Goal: Information Seeking & Learning: Learn about a topic

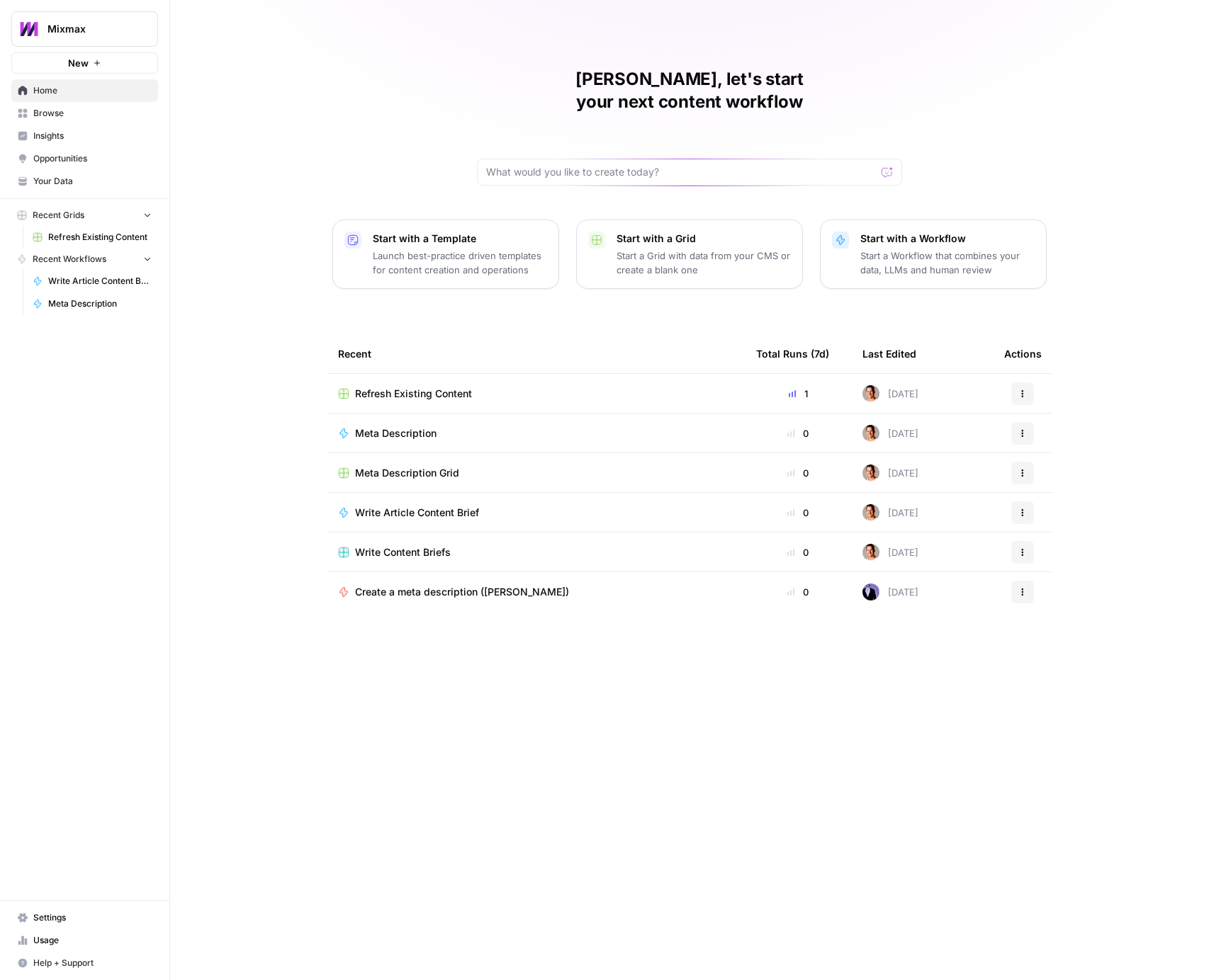
click at [83, 130] on span "Insights" at bounding box center [92, 136] width 119 height 13
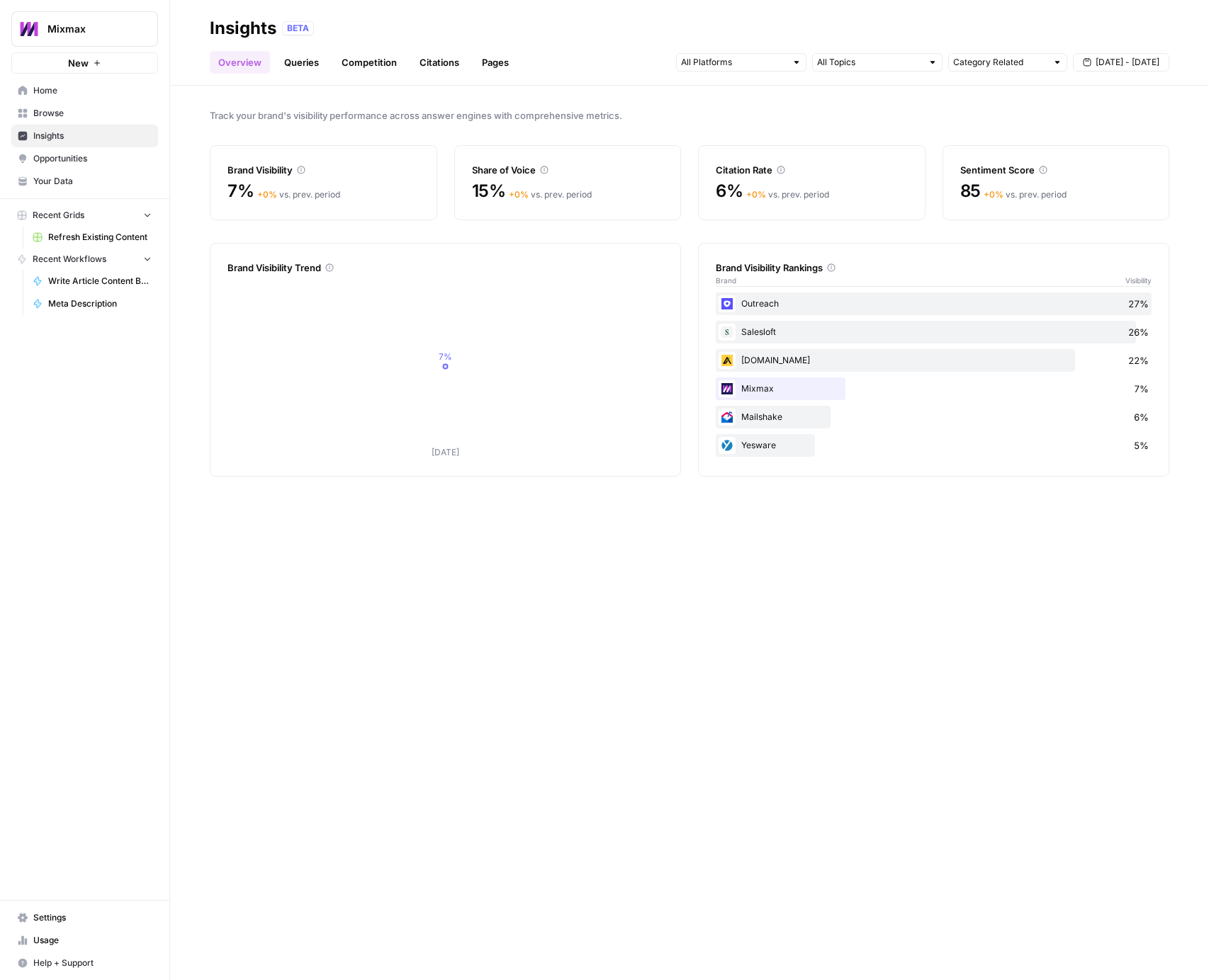
click at [311, 62] on link "Queries" at bounding box center [301, 62] width 52 height 23
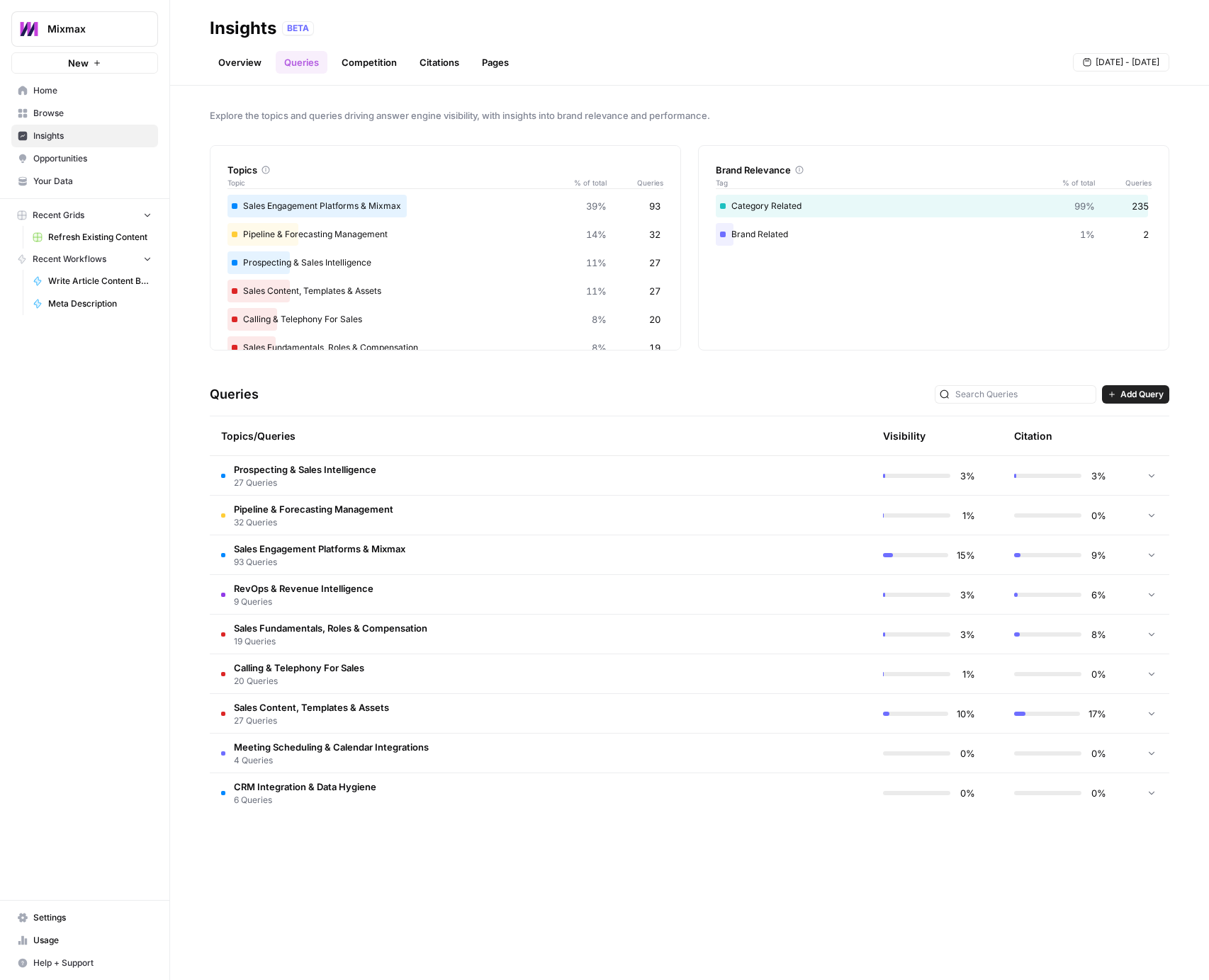
click at [369, 62] on link "Competition" at bounding box center [369, 62] width 72 height 23
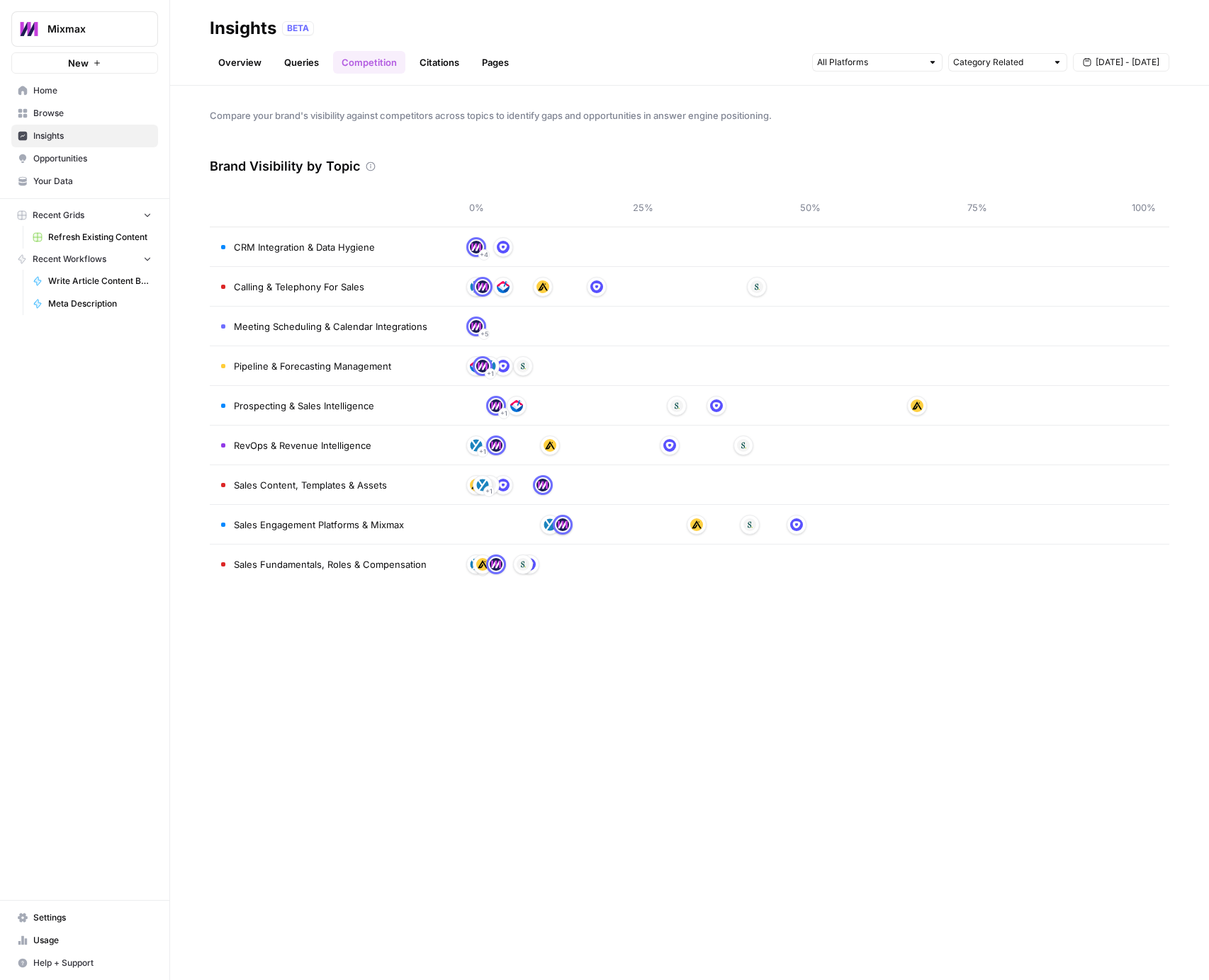
click at [446, 65] on link "Citations" at bounding box center [439, 62] width 56 height 23
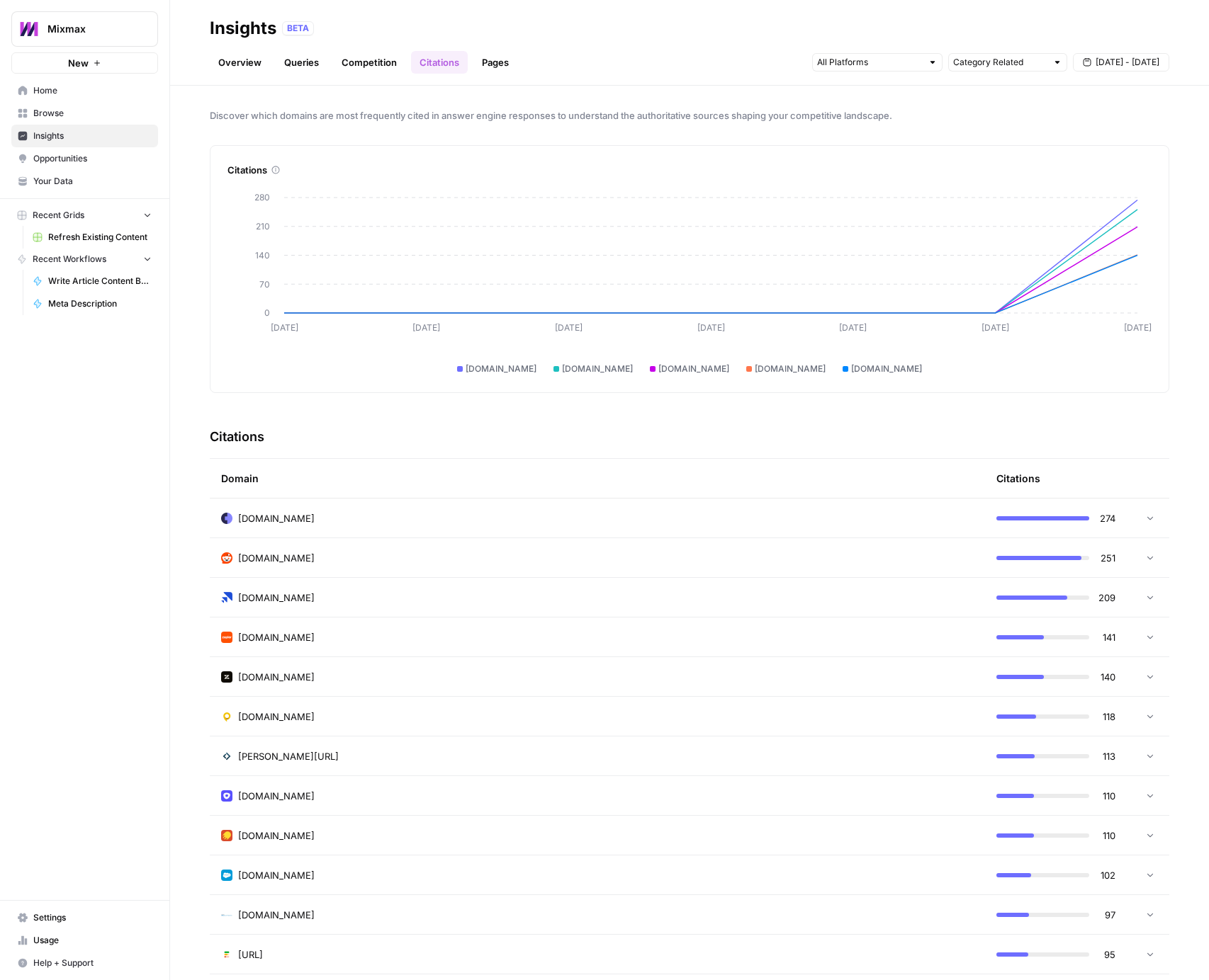
click at [495, 58] on link "Pages" at bounding box center [495, 62] width 44 height 23
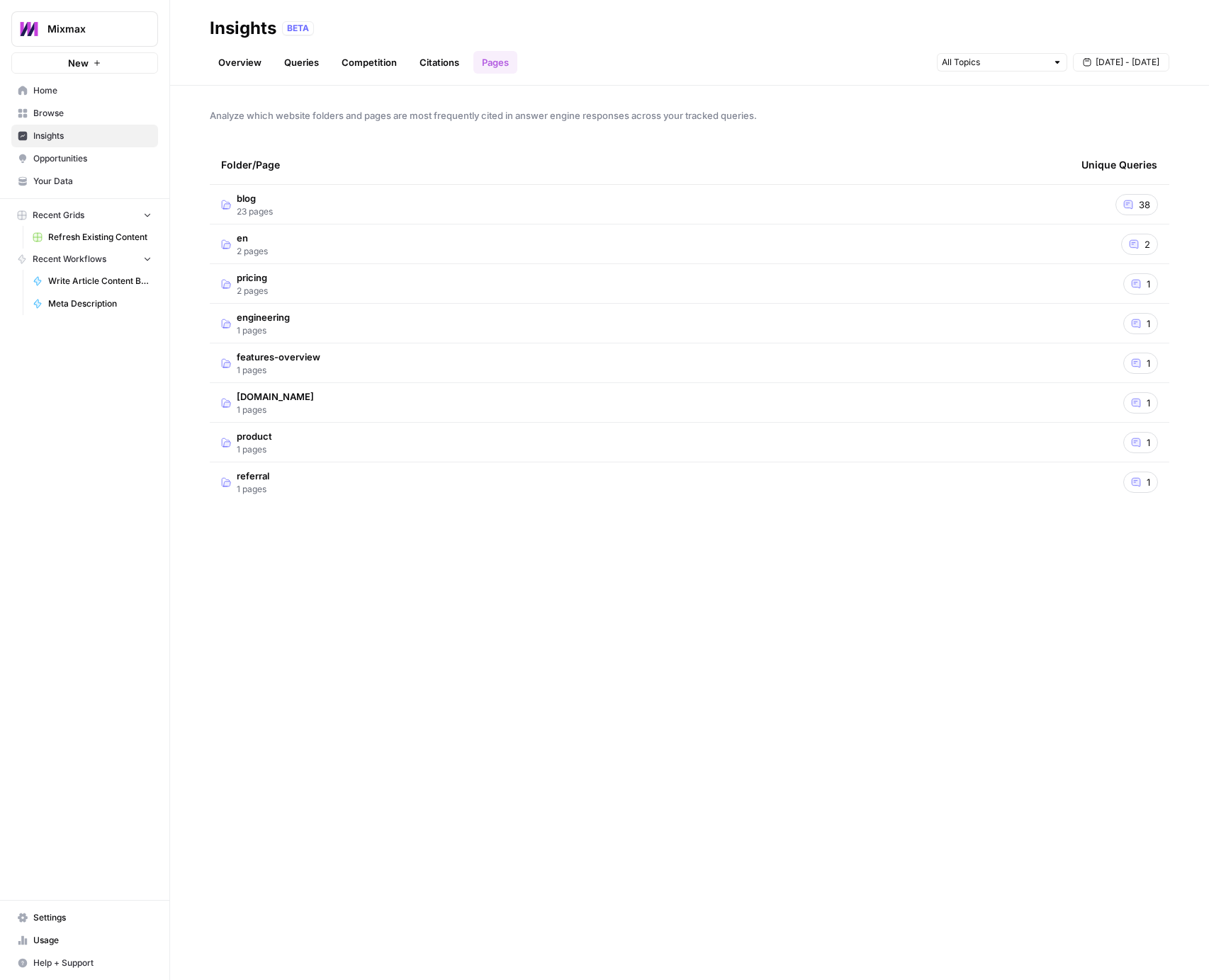
click at [256, 191] on span "blog" at bounding box center [255, 198] width 36 height 14
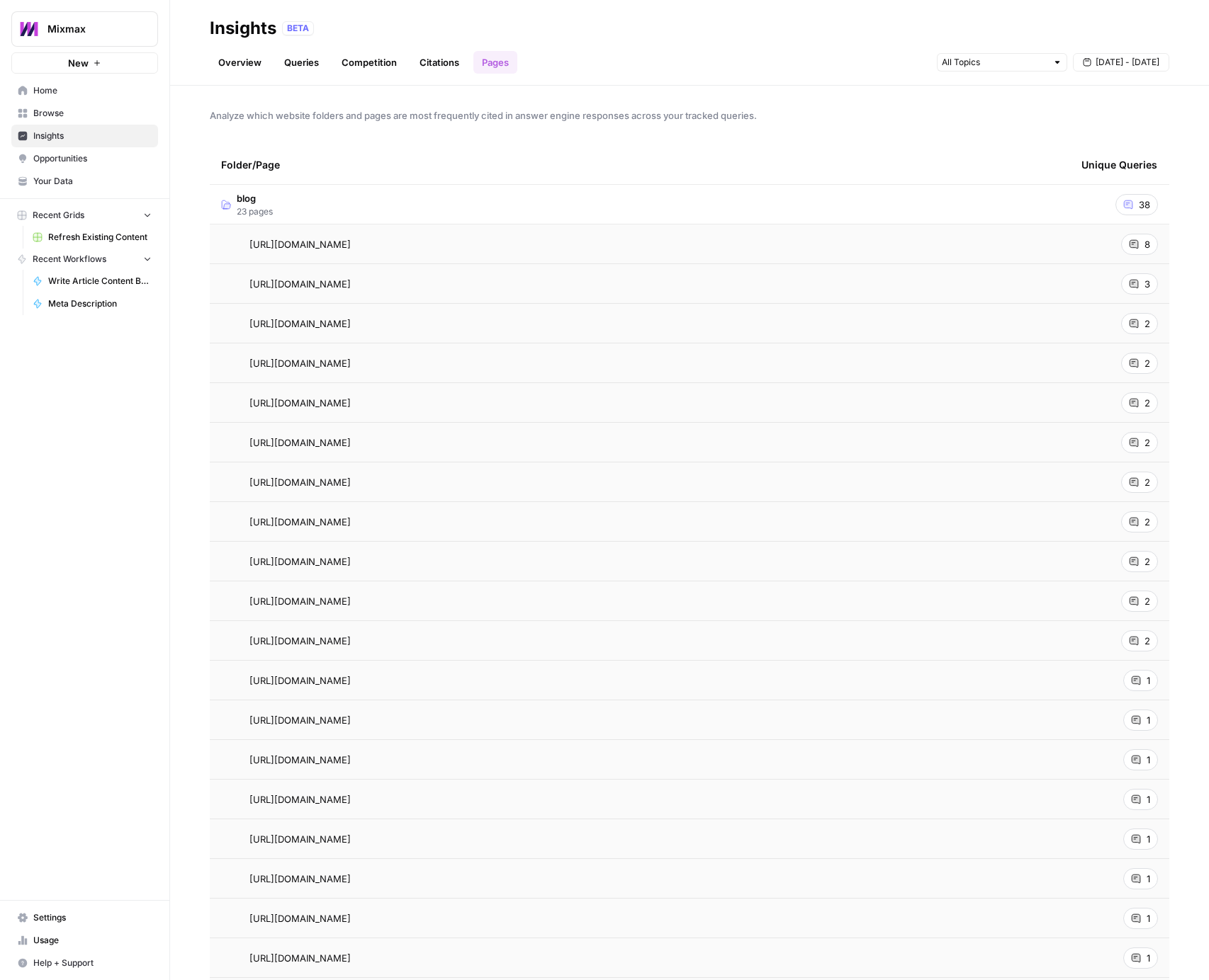
click at [308, 231] on td "[URL][DOMAIN_NAME] Go to page" at bounding box center [640, 244] width 860 height 39
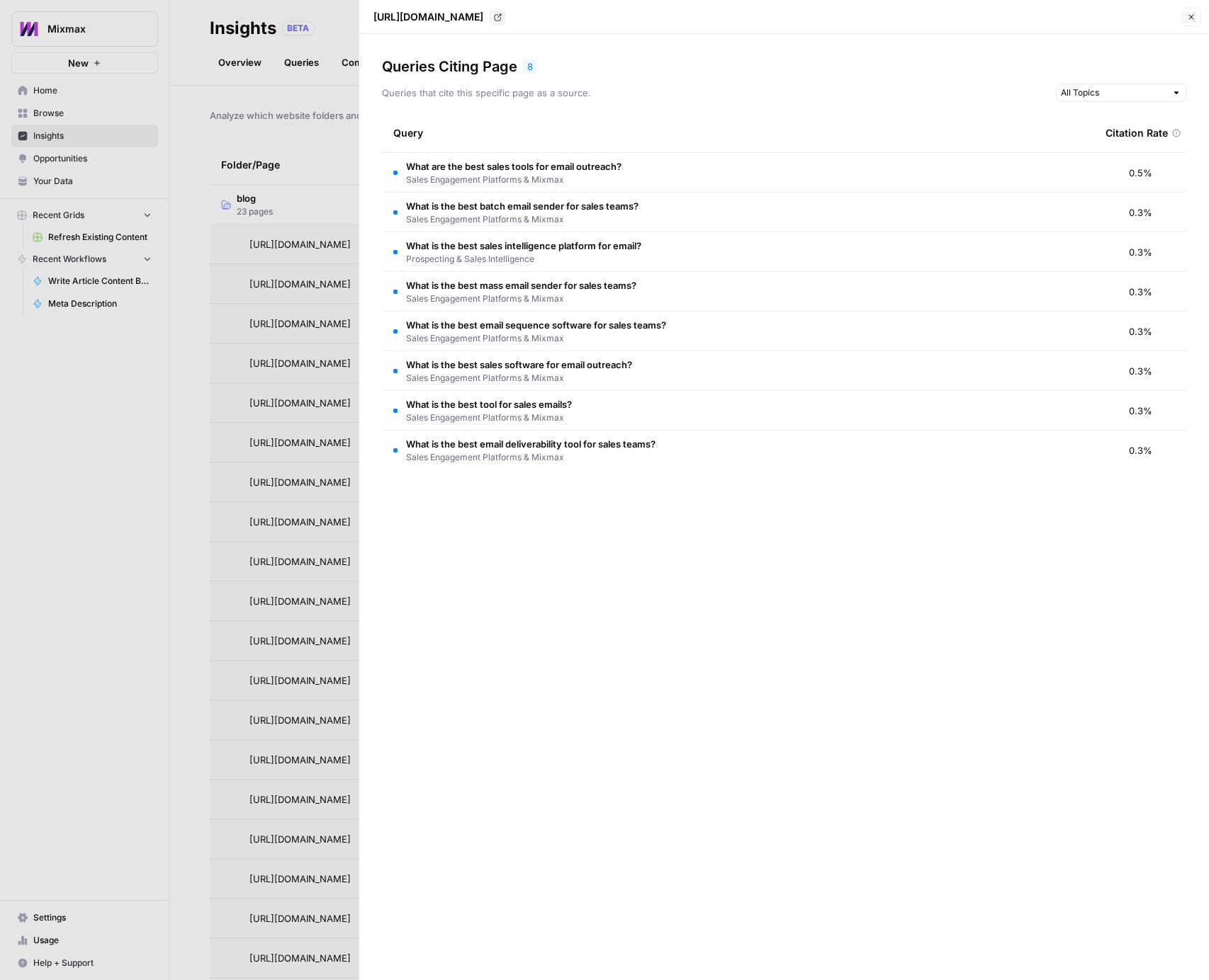
click at [1190, 13] on icon "button" at bounding box center [1191, 17] width 8 height 8
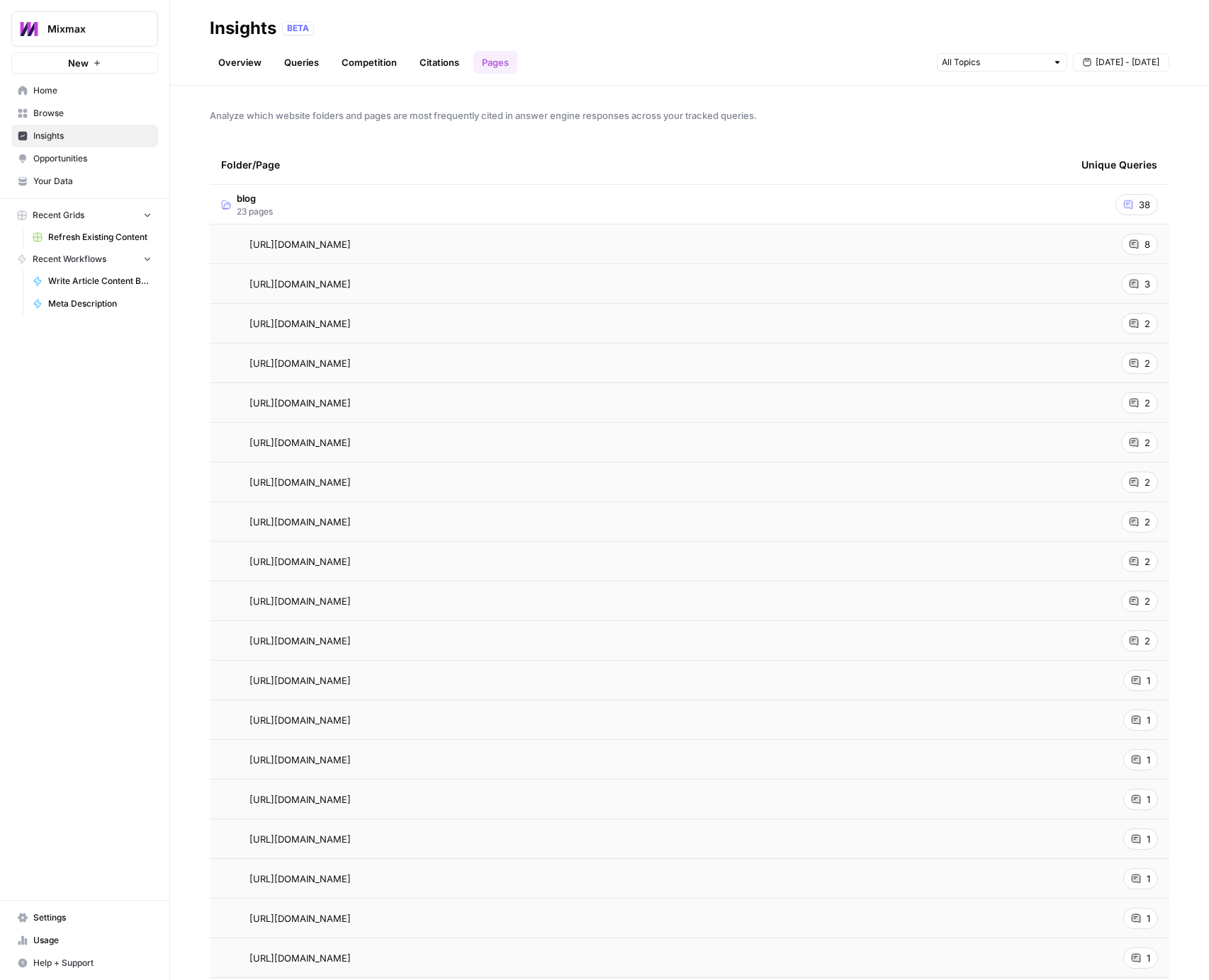
click at [242, 57] on link "Overview" at bounding box center [240, 62] width 60 height 23
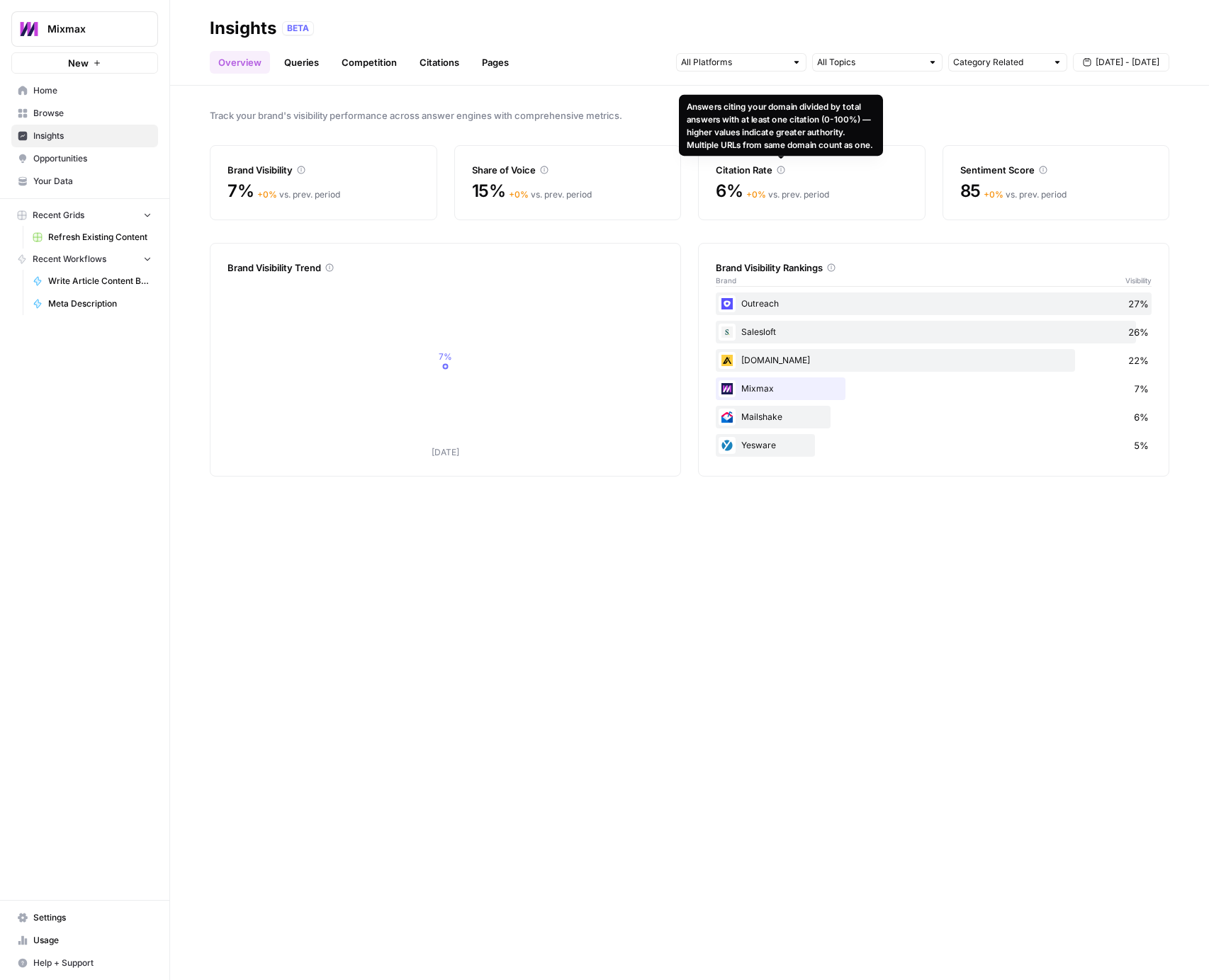
click at [782, 169] on icon at bounding box center [780, 169] width 8 height 8
click at [304, 169] on icon at bounding box center [301, 169] width 8 height 8
click at [311, 66] on link "Queries" at bounding box center [301, 62] width 52 height 23
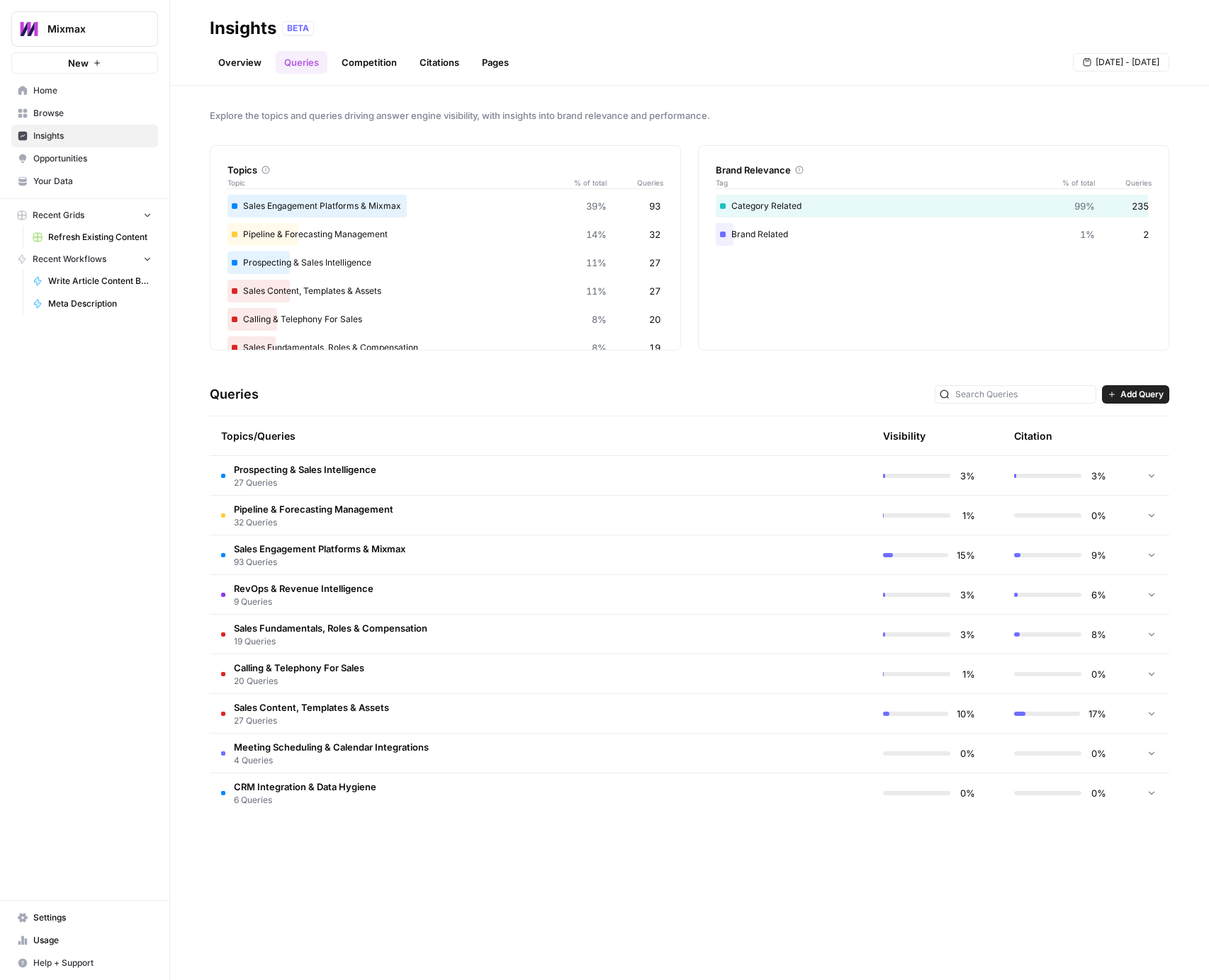
click at [360, 59] on link "Competition" at bounding box center [369, 62] width 72 height 23
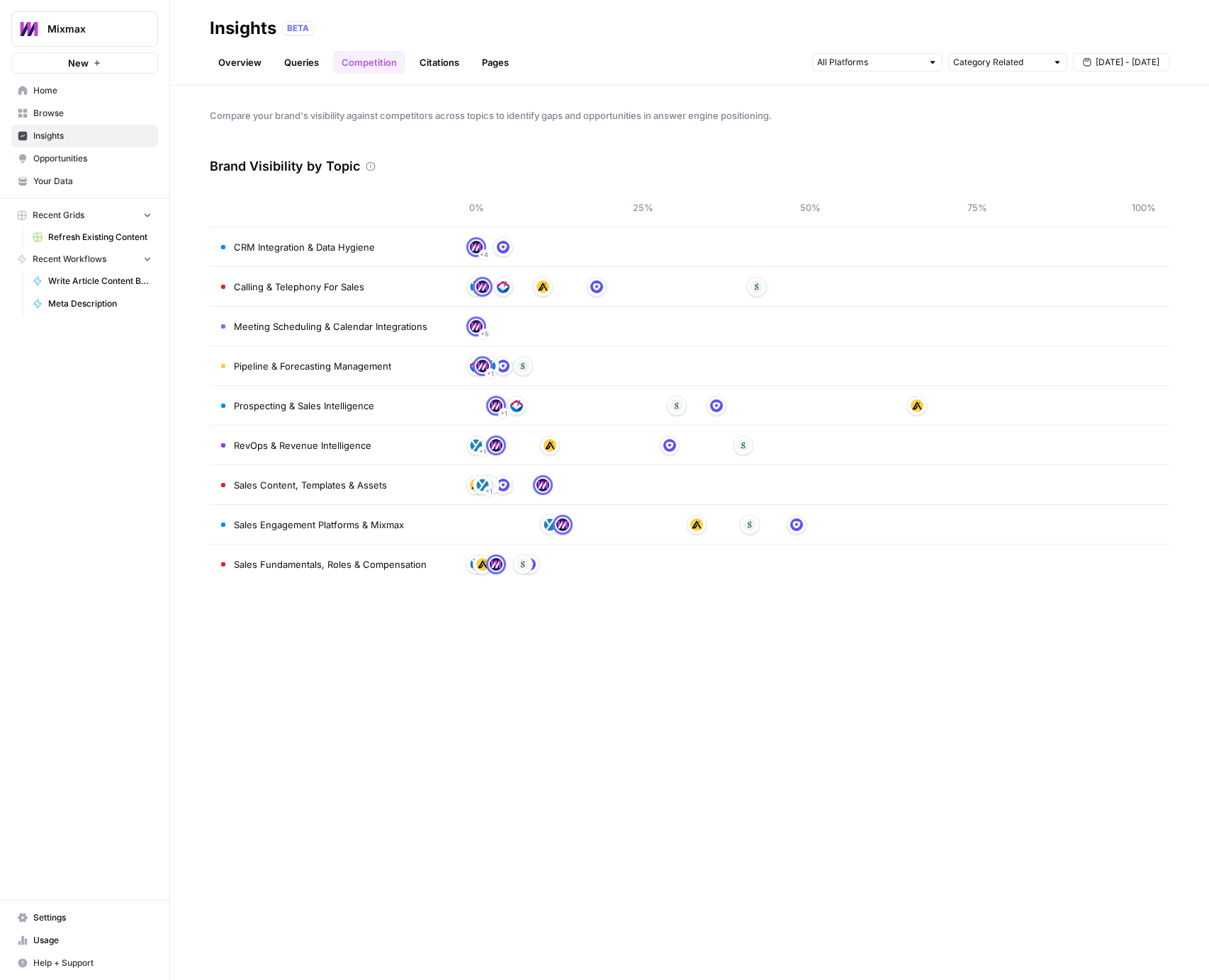
click at [246, 65] on link "Overview" at bounding box center [240, 62] width 60 height 23
